Goal: Information Seeking & Learning: Learn about a topic

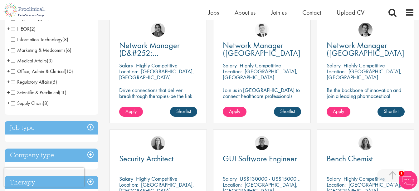
scroll to position [125, 0]
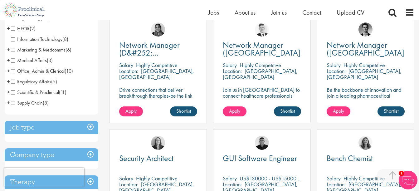
click at [12, 70] on span "Office, Admin & Clerical" at bounding box center [38, 71] width 54 height 7
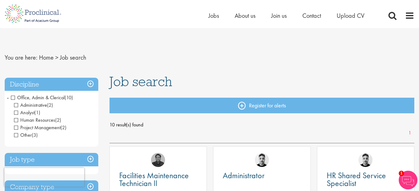
click at [12, 97] on span "Office, Admin & Clerical" at bounding box center [38, 97] width 54 height 7
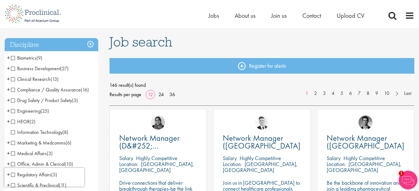
scroll to position [94, 0]
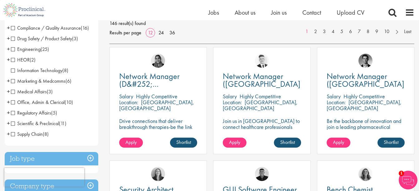
click at [80, 51] on li "Engineering (25) - + Manufacturing (13) Validation (2) Project Engineering (5) …" at bounding box center [52, 49] width 94 height 11
click at [361, 30] on link "7" at bounding box center [359, 31] width 9 height 7
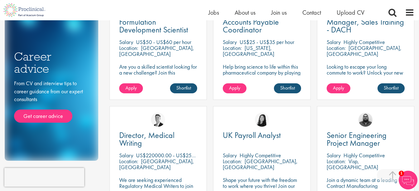
scroll to position [468, 0]
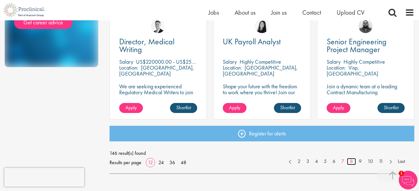
click at [350, 162] on link "8" at bounding box center [351, 161] width 9 height 7
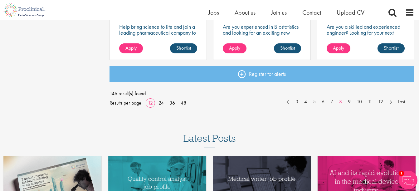
scroll to position [530, 0]
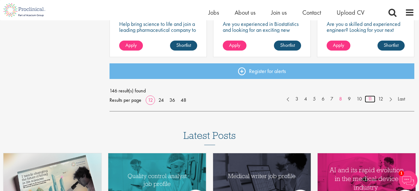
click at [367, 98] on link "11" at bounding box center [370, 98] width 11 height 7
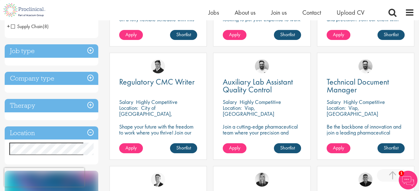
scroll to position [187, 0]
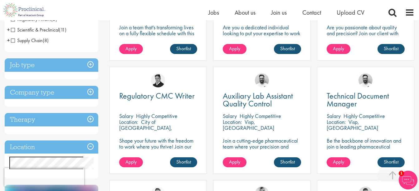
click at [90, 65] on h3 "Job type" at bounding box center [52, 64] width 94 height 13
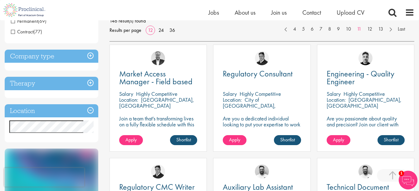
scroll to position [93, 0]
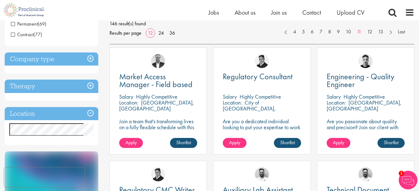
click at [91, 60] on h3 "Company type" at bounding box center [52, 58] width 94 height 13
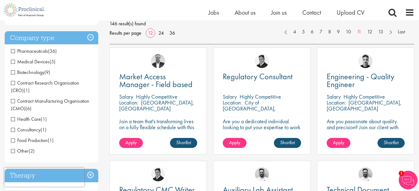
click at [94, 41] on h3 "Company type" at bounding box center [52, 37] width 94 height 13
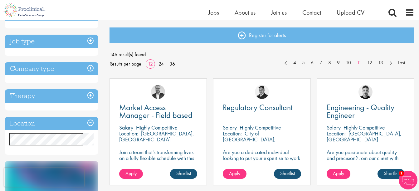
scroll to position [0, 0]
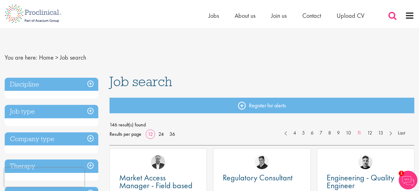
click at [390, 14] on span at bounding box center [392, 15] width 9 height 9
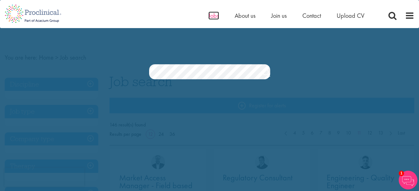
click at [212, 16] on span "Jobs" at bounding box center [213, 16] width 11 height 8
